Goal: Find specific page/section: Find specific page/section

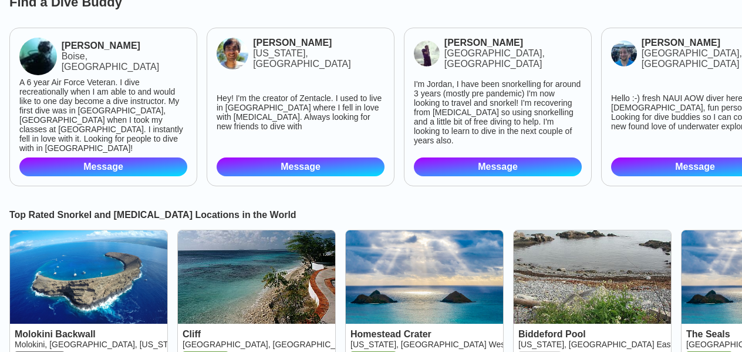
click at [441, 29] on div "Find a Dive [PERSON_NAME], ID A 6 year Air Force Veteran. I dive recreationally…" at bounding box center [371, 93] width 742 height 196
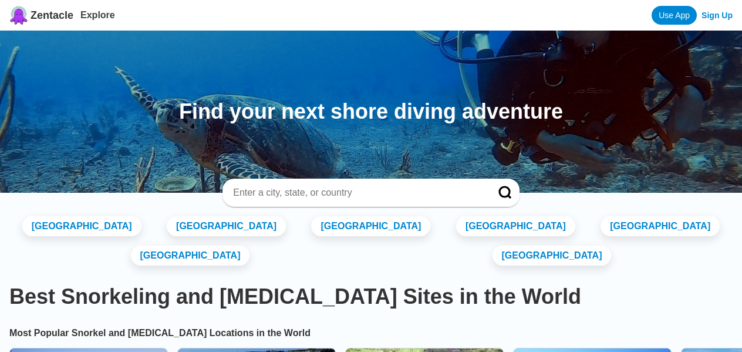
click at [294, 195] on input at bounding box center [357, 193] width 250 height 12
click at [254, 194] on input "mana [GEOGRAPHIC_DATA]" at bounding box center [357, 193] width 250 height 12
type input "manazanillo [GEOGRAPHIC_DATA]"
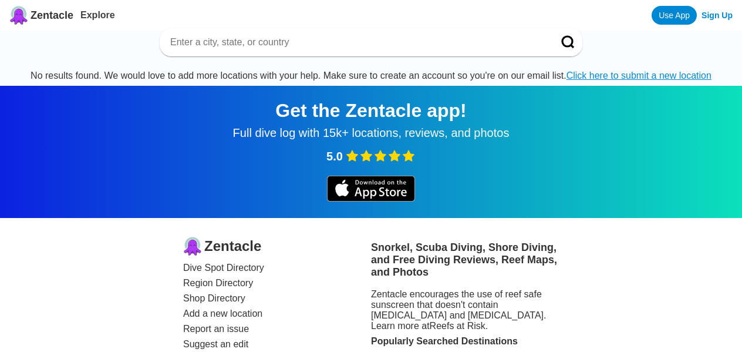
click at [228, 46] on input at bounding box center [357, 42] width 376 height 12
type input "[GEOGRAPHIC_DATA]"
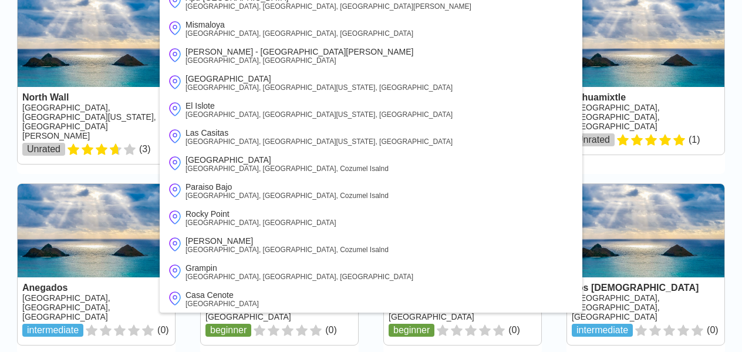
scroll to position [827, 0]
